Goal: Task Accomplishment & Management: Use online tool/utility

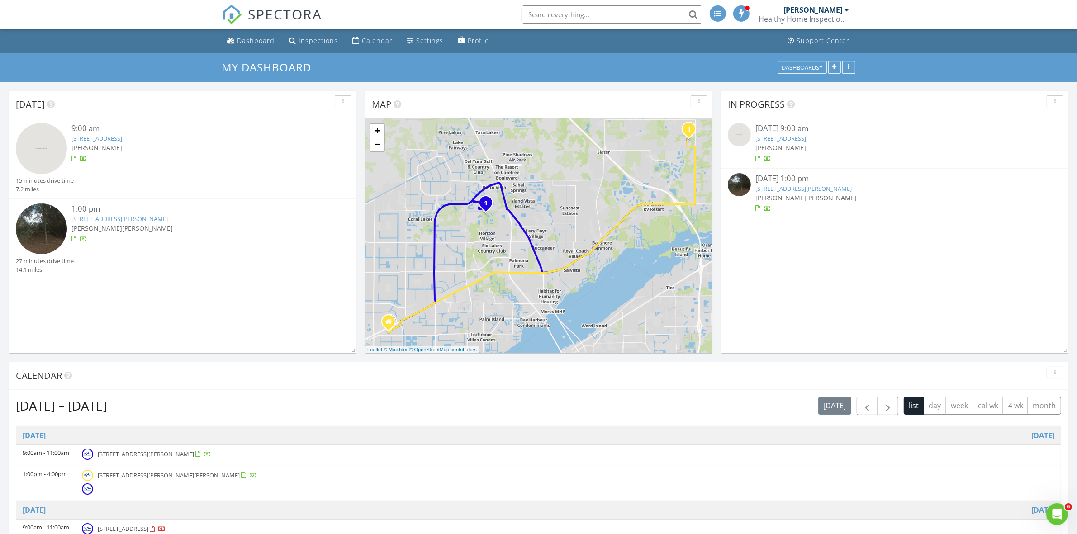
click at [168, 221] on link "[STREET_ADDRESS][PERSON_NAME]" at bounding box center [119, 219] width 96 height 8
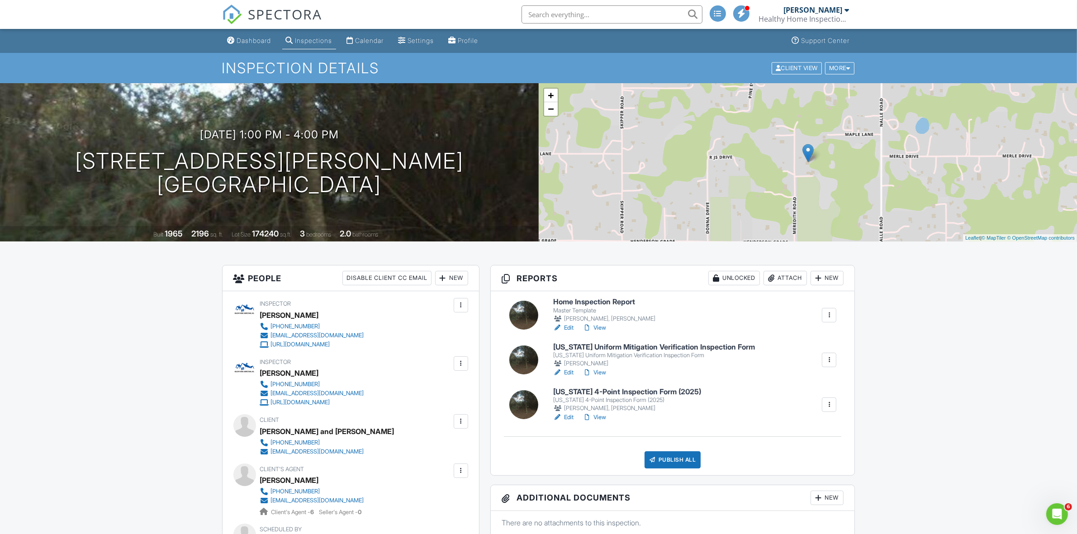
click at [568, 416] on link "Edit" at bounding box center [563, 417] width 20 height 9
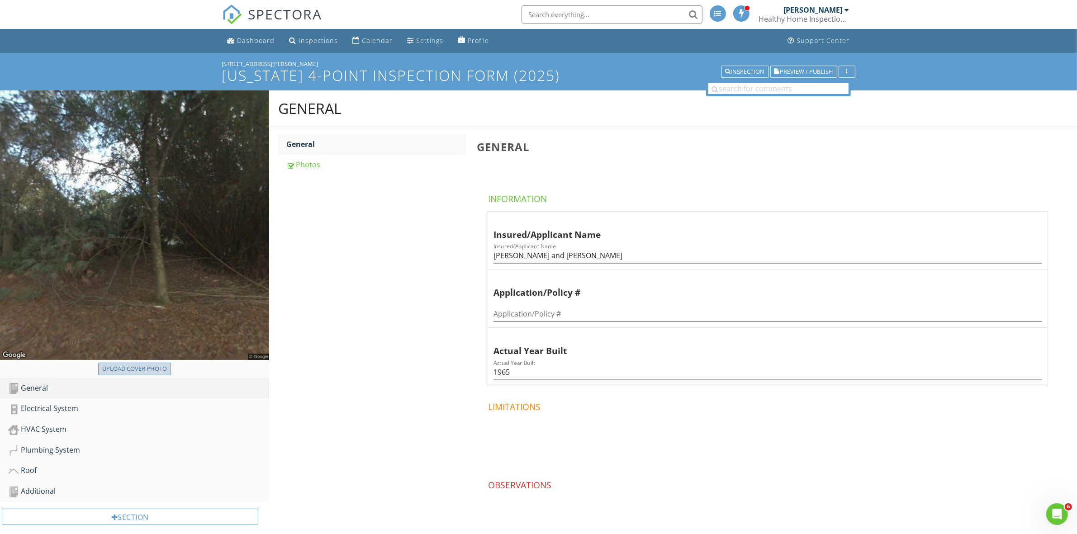
click at [139, 368] on div "Upload cover photo" at bounding box center [134, 369] width 65 height 9
type input "C:\fakepath\2025-7-28-2[1].jpg"
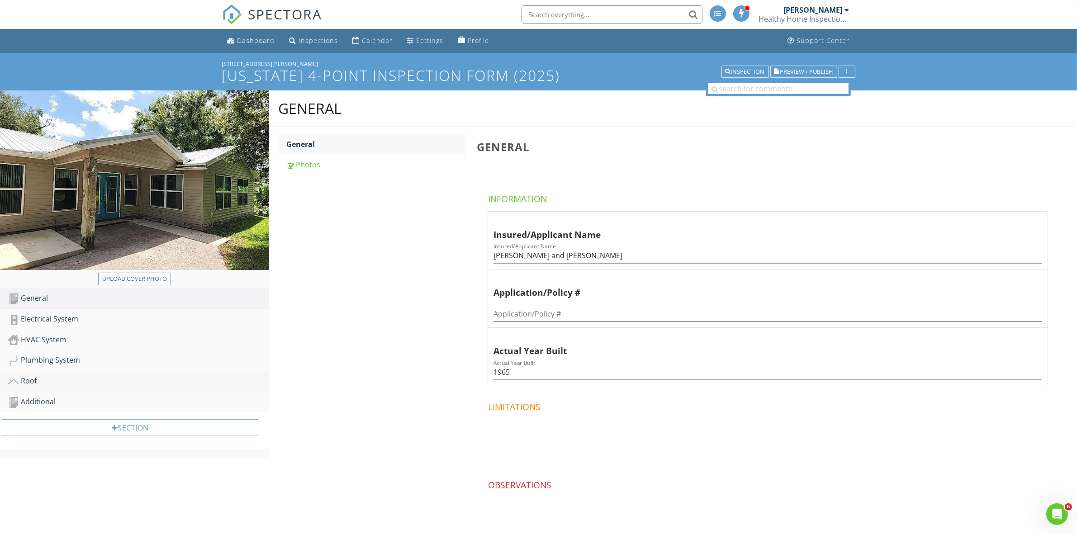
click at [35, 378] on div "Roof" at bounding box center [138, 381] width 261 height 12
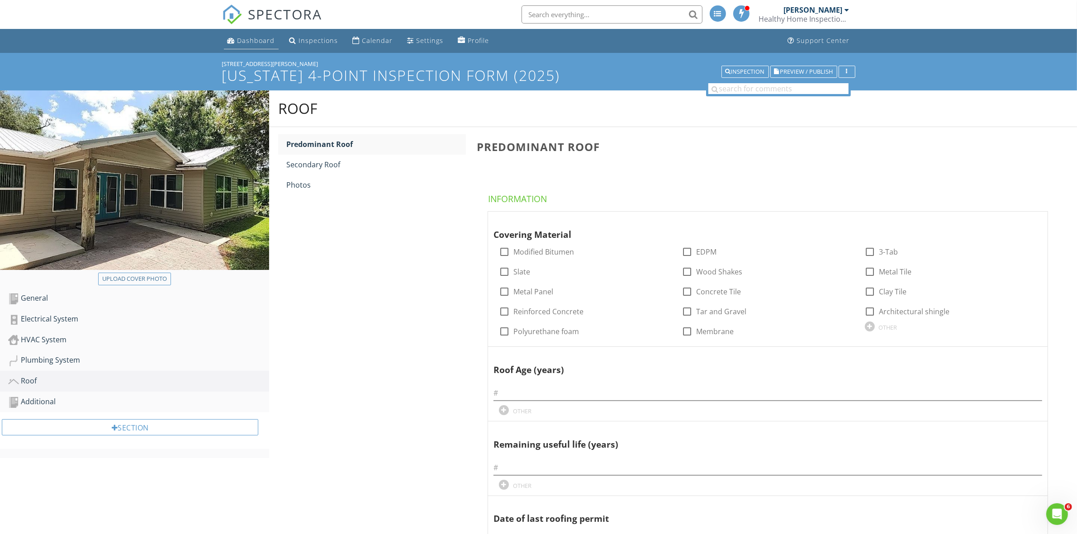
click at [254, 44] on link "Dashboard" at bounding box center [251, 41] width 55 height 17
